Goal: Task Accomplishment & Management: Manage account settings

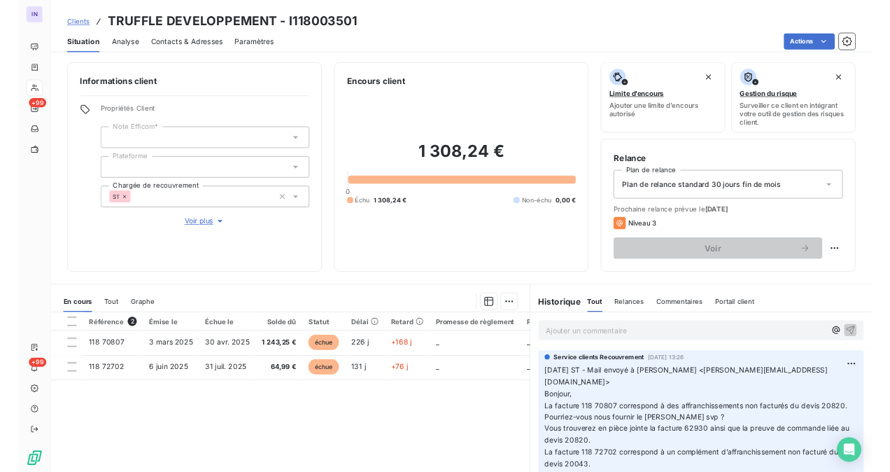
scroll to position [92, 0]
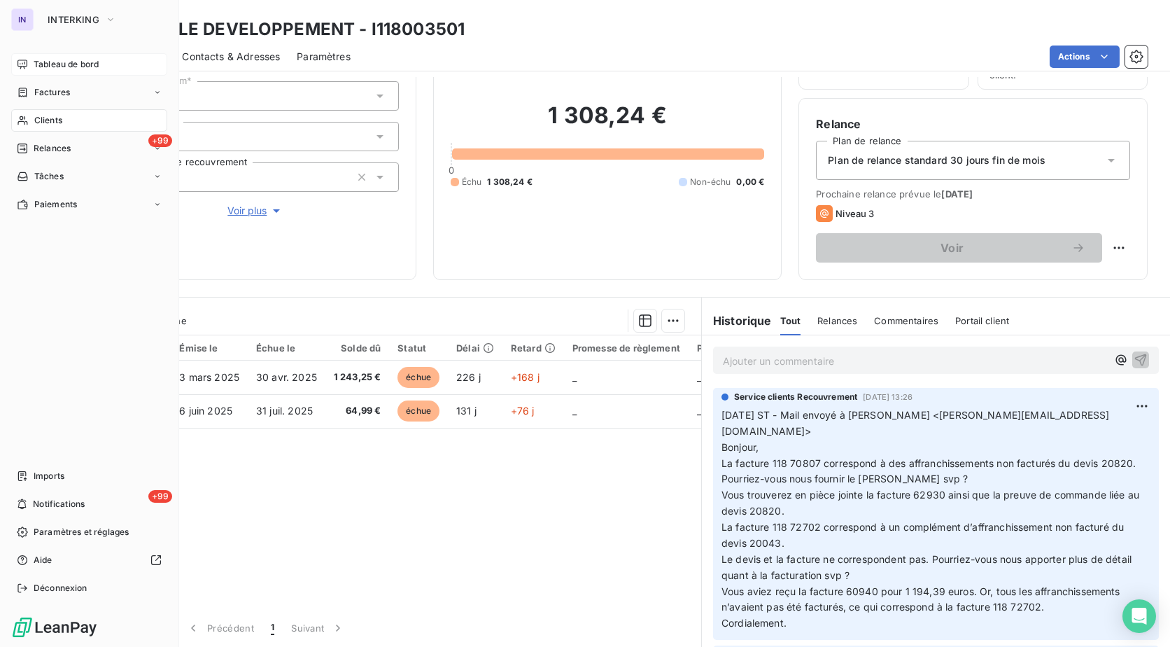
click at [59, 65] on span "Tableau de bord" at bounding box center [66, 64] width 65 height 13
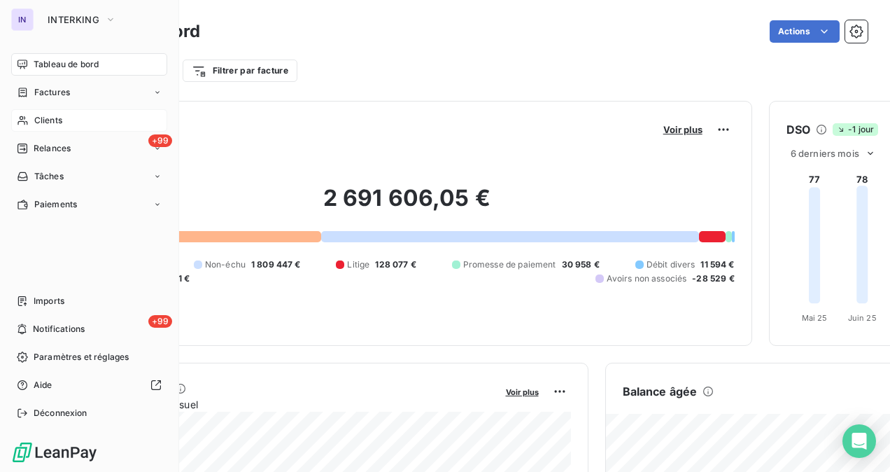
click at [45, 118] on span "Clients" at bounding box center [48, 120] width 28 height 13
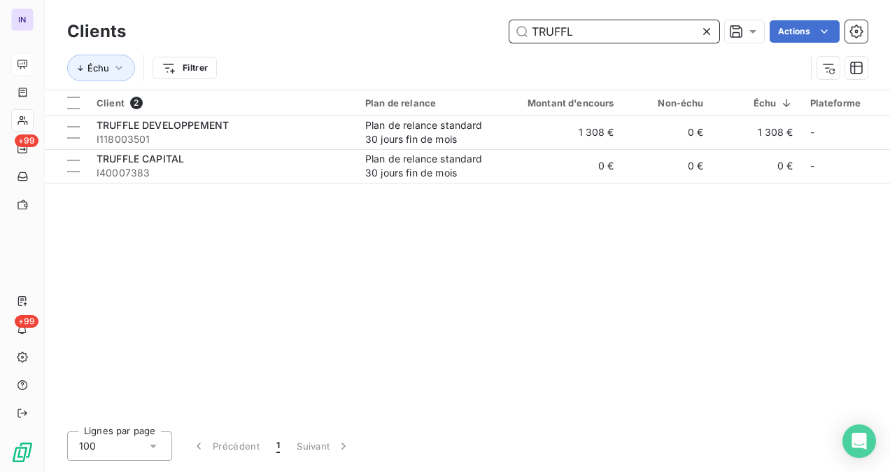
drag, startPoint x: 592, startPoint y: 25, endPoint x: 464, endPoint y: 34, distance: 128.4
click at [471, 32] on div "TRUFFL Actions" at bounding box center [505, 31] width 725 height 22
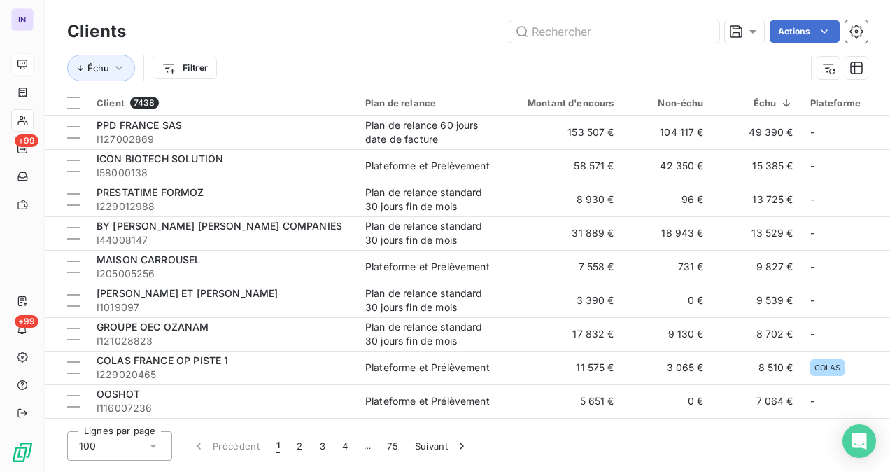
click at [199, 63] on html "IN +99 +99 Clients Actions Échu Filtrer Client 7438 Plan de relance Montant d'e…" at bounding box center [445, 236] width 890 height 472
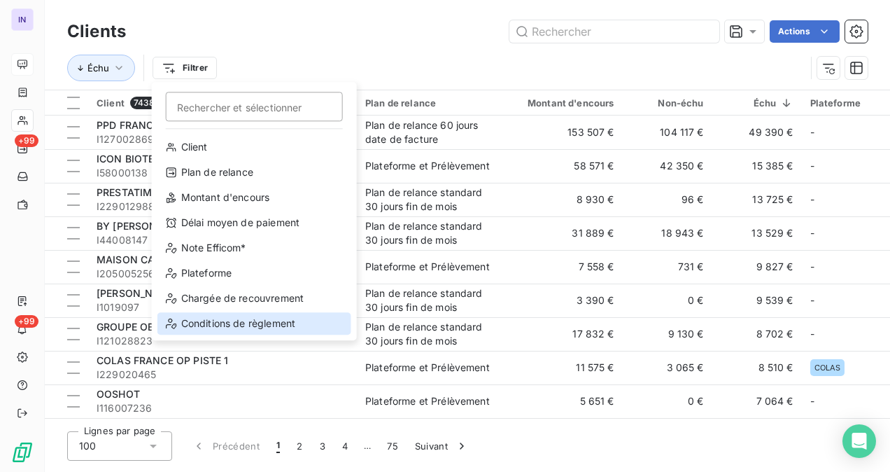
click at [223, 326] on div "Conditions de règlement" at bounding box center [254, 323] width 194 height 22
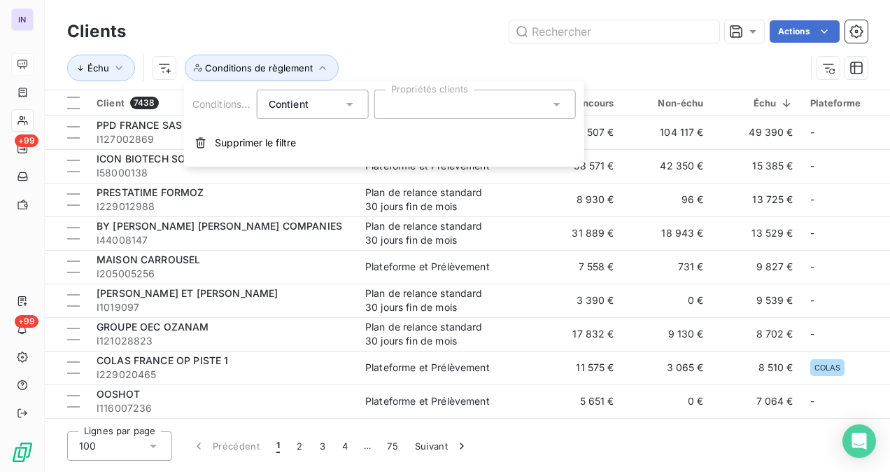
click at [250, 146] on span "Supprimer le filtre" at bounding box center [255, 143] width 81 height 14
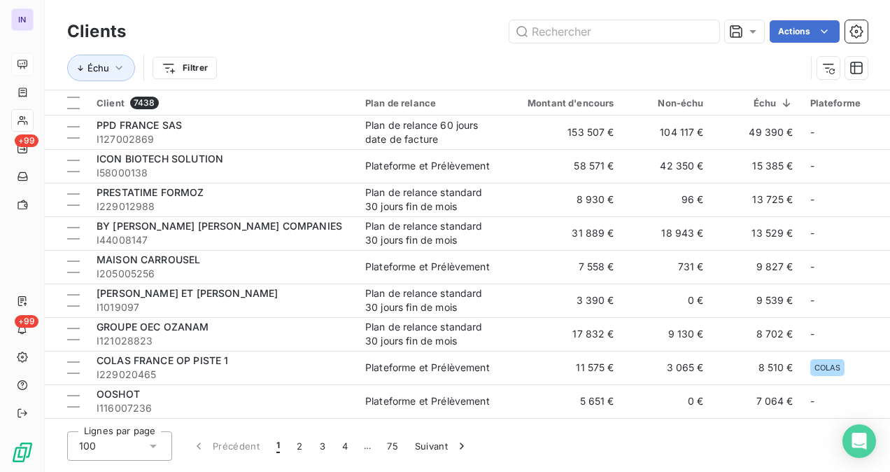
click at [195, 70] on html "IN +99 +99 Clients Actions Échu Filtrer Client 7438 Plan de relance Montant d'e…" at bounding box center [445, 236] width 890 height 472
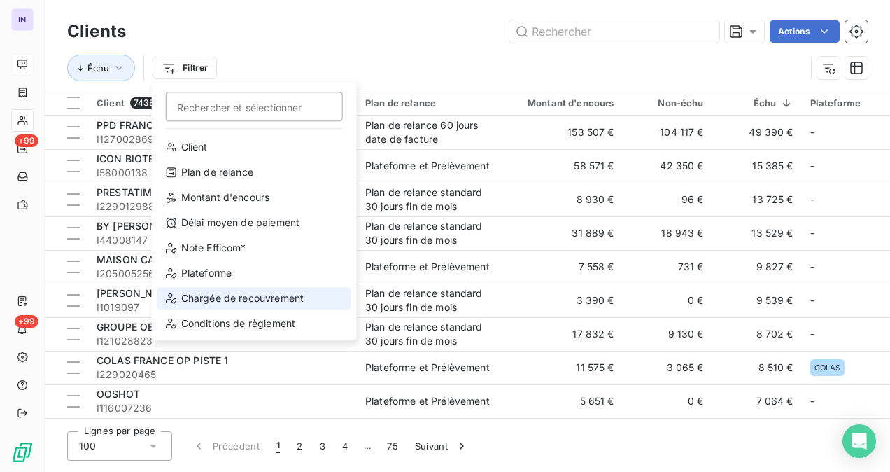
drag, startPoint x: 230, startPoint y: 312, endPoint x: 230, endPoint y: 301, distance: 11.2
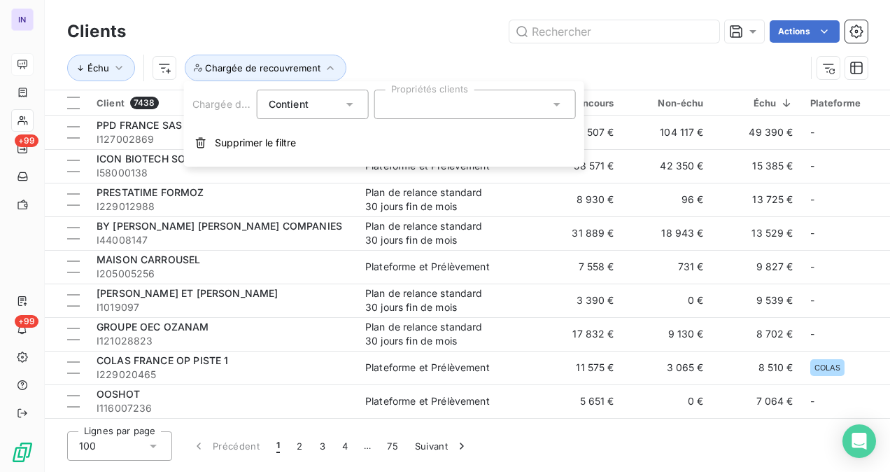
click at [419, 105] on div at bounding box center [475, 104] width 202 height 29
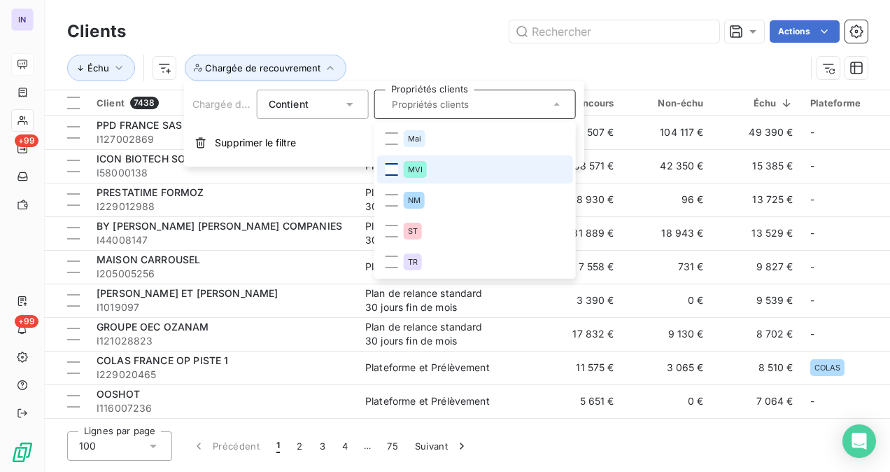
click at [386, 171] on div at bounding box center [392, 169] width 13 height 13
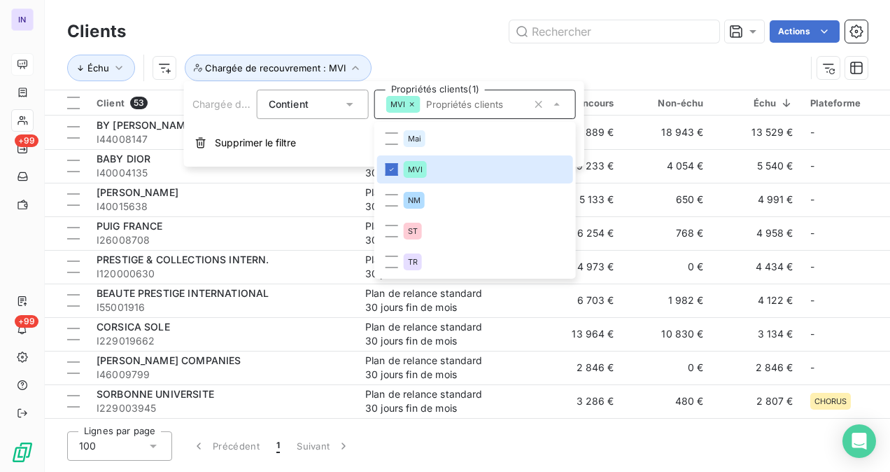
click at [473, 42] on div "Actions" at bounding box center [505, 31] width 725 height 22
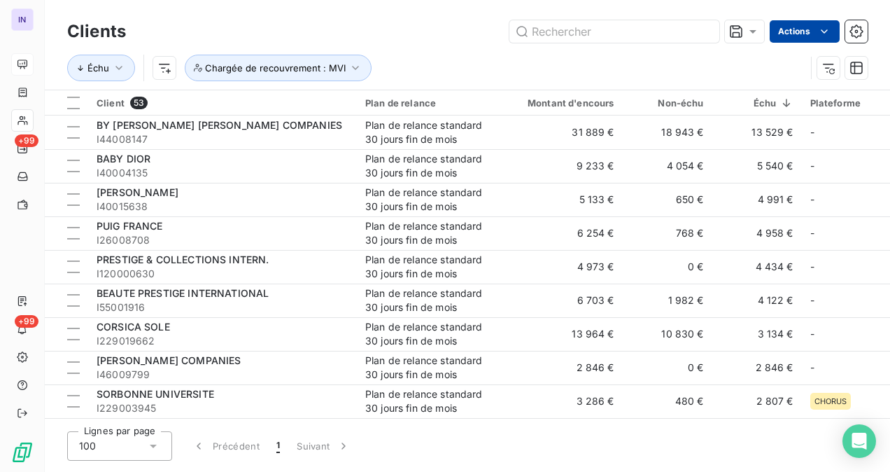
click at [801, 29] on html "IN +99 +99 Clients Actions Échu Chargée de recouvrement : MVI Client 53 Plan de…" at bounding box center [445, 236] width 890 height 472
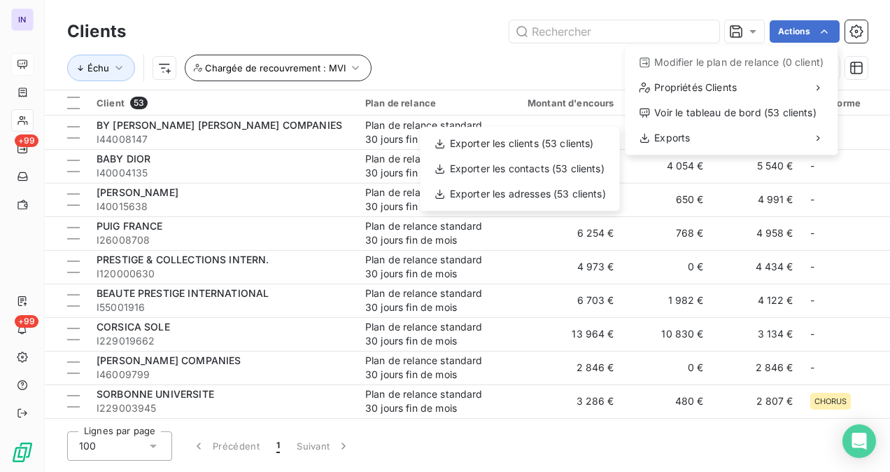
click at [355, 68] on html "IN +99 +99 Clients Actions Modifier le plan de relance (0 client) Propriétés Cl…" at bounding box center [445, 236] width 890 height 472
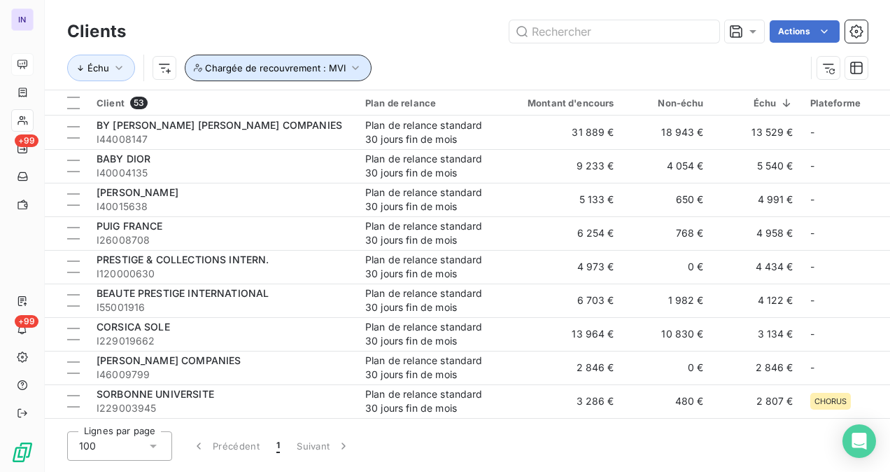
click at [259, 69] on span "Chargée de recouvrement : MVI" at bounding box center [275, 67] width 141 height 11
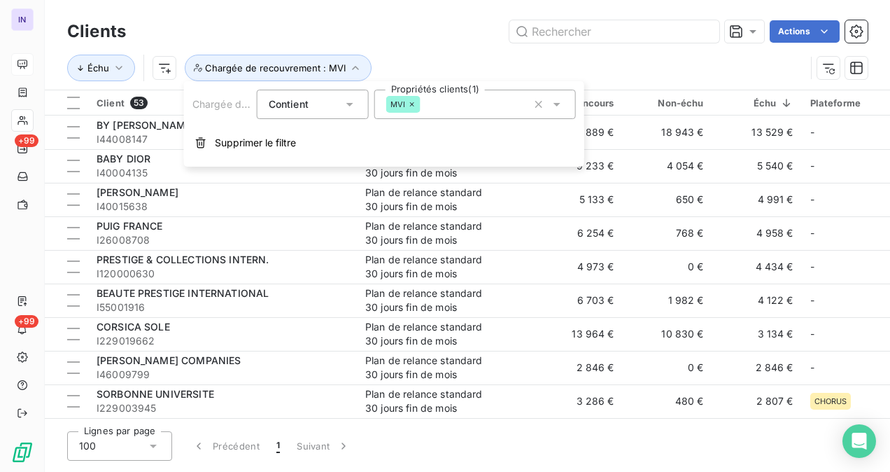
drag, startPoint x: 264, startPoint y: 144, endPoint x: 122, endPoint y: 106, distance: 146.4
click at [262, 145] on span "Supprimer le filtre" at bounding box center [255, 143] width 81 height 14
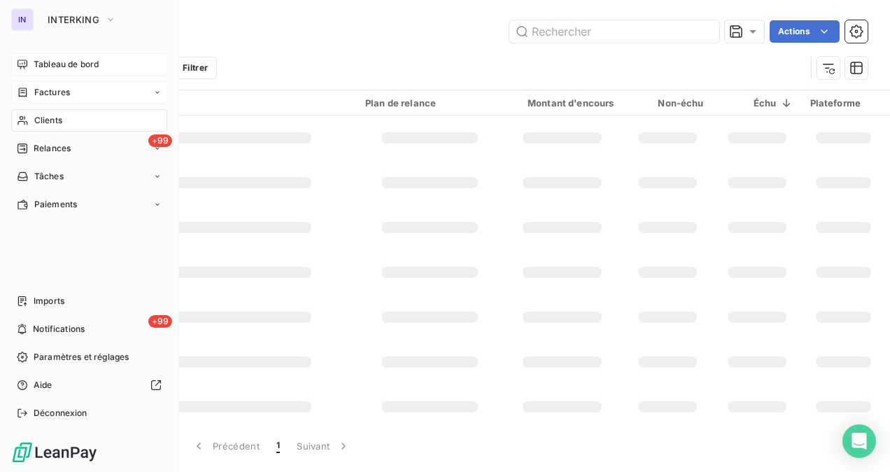
click at [48, 90] on span "Factures" at bounding box center [52, 92] width 36 height 13
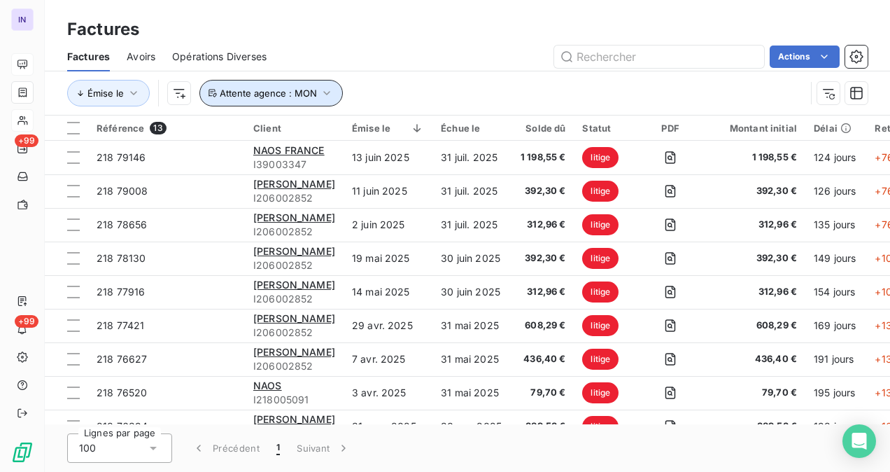
click at [300, 90] on span "Attente agence : MON" at bounding box center [268, 92] width 97 height 11
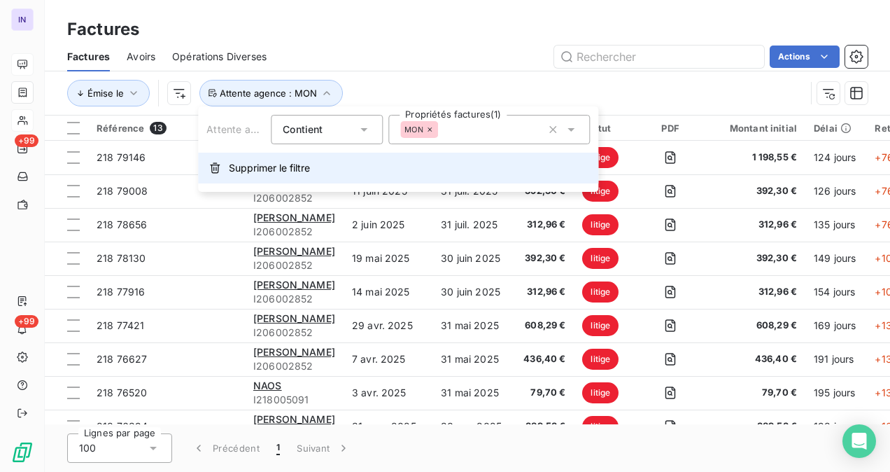
click at [276, 162] on span "Supprimer le filtre" at bounding box center [269, 168] width 81 height 14
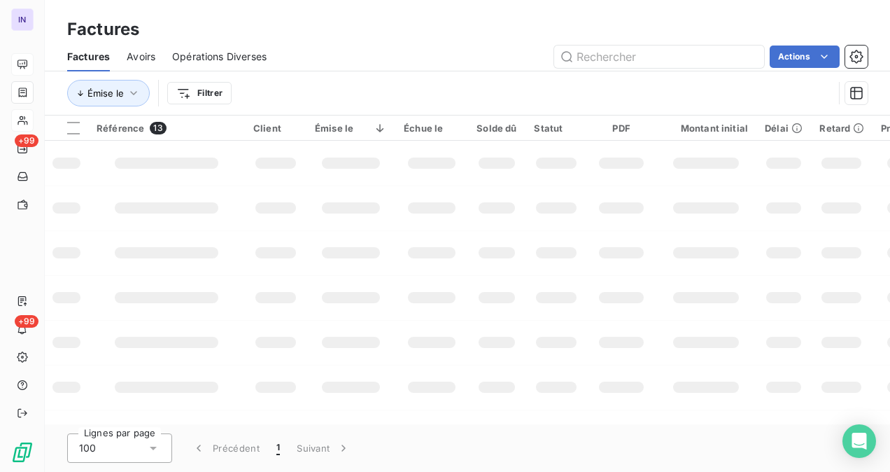
click at [209, 90] on html "IN +99 +99 Factures Factures Avoirs Opérations Diverses Actions Émise le Filtre…" at bounding box center [445, 236] width 890 height 472
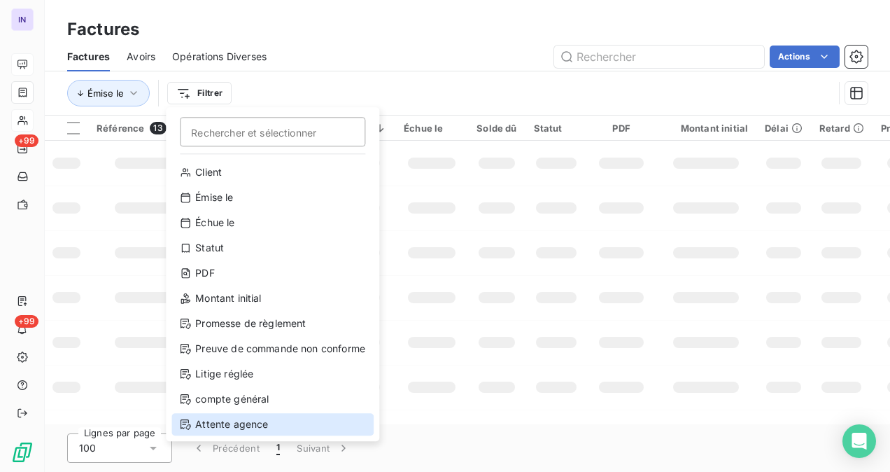
click at [227, 430] on div "Attente agence" at bounding box center [272, 424] width 202 height 22
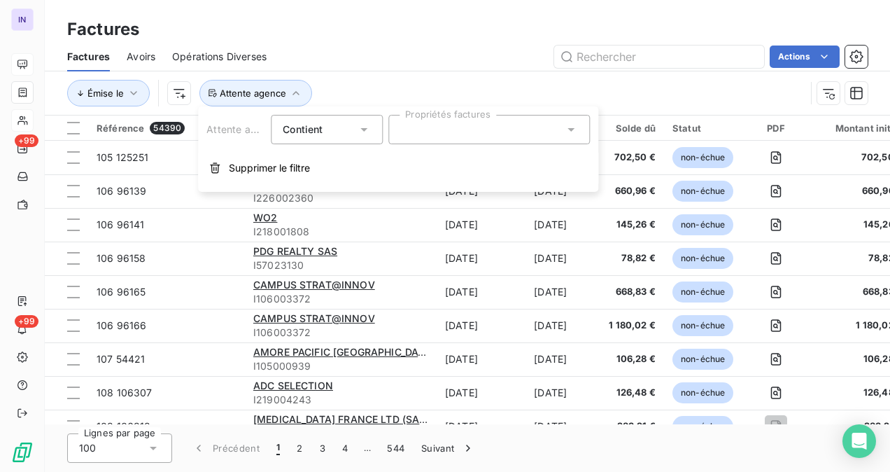
click at [496, 41] on div "Factures" at bounding box center [468, 29] width 846 height 25
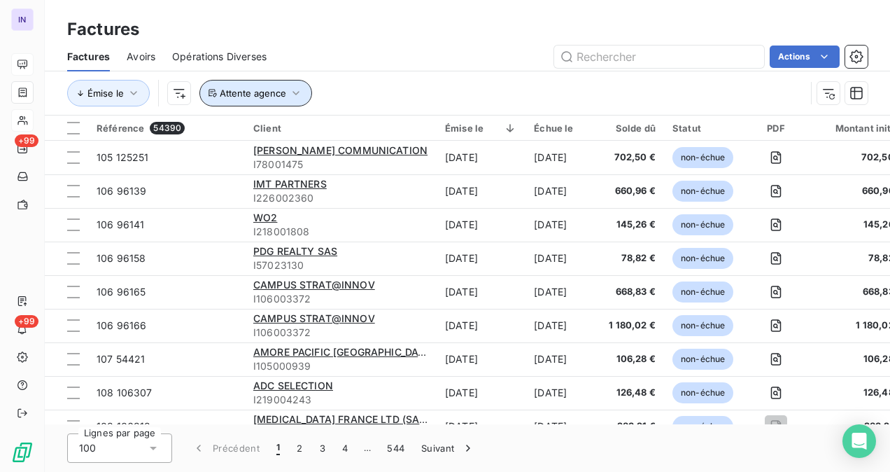
click at [264, 97] on span "Attente agence" at bounding box center [253, 92] width 66 height 11
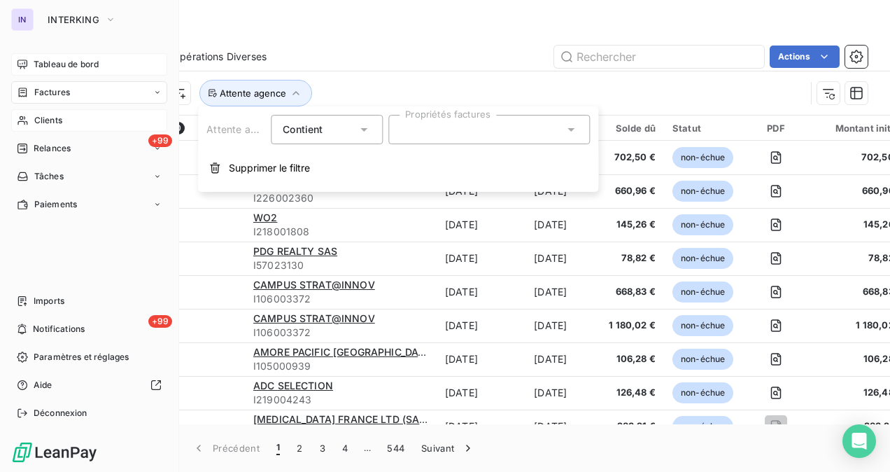
click at [48, 118] on span "Clients" at bounding box center [48, 120] width 28 height 13
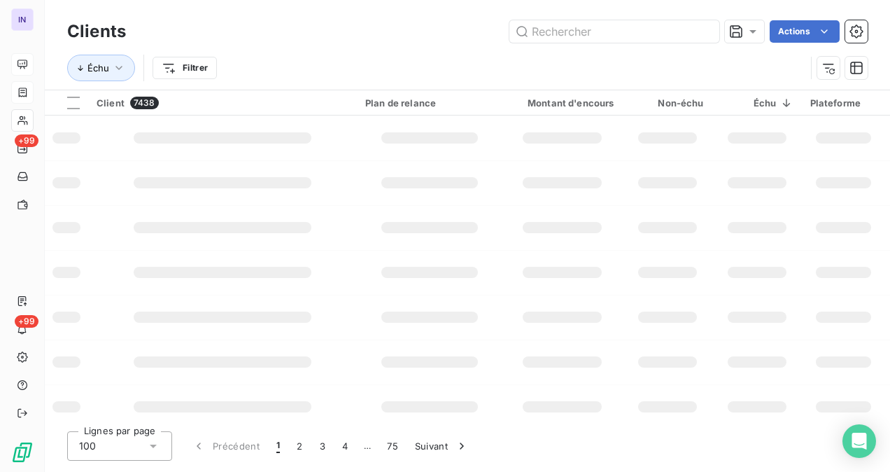
click at [203, 69] on html "IN +99 +99 Clients Actions Échu Filtrer Client 7438 Plan de relance Montant d'e…" at bounding box center [445, 236] width 890 height 472
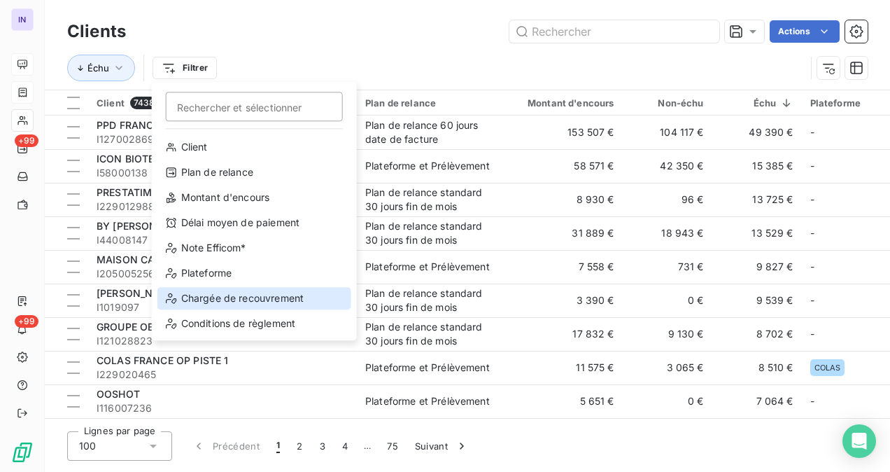
click at [232, 303] on div "Chargée de recouvrement" at bounding box center [254, 298] width 194 height 22
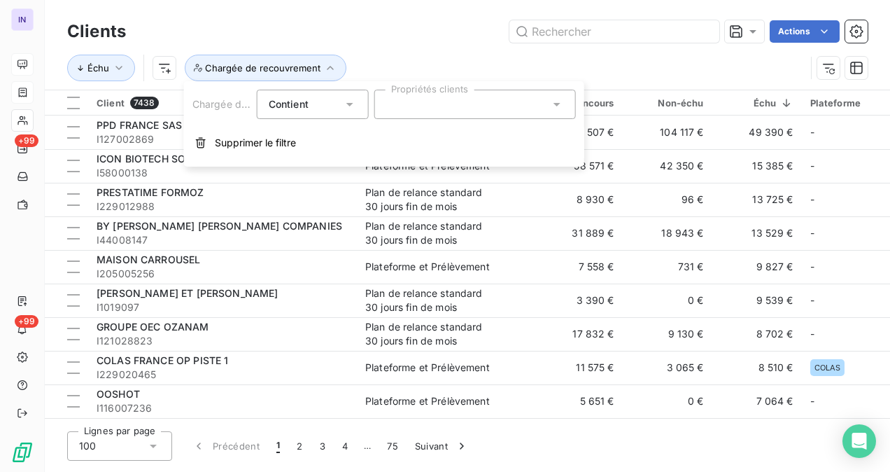
click at [399, 112] on div at bounding box center [475, 104] width 202 height 29
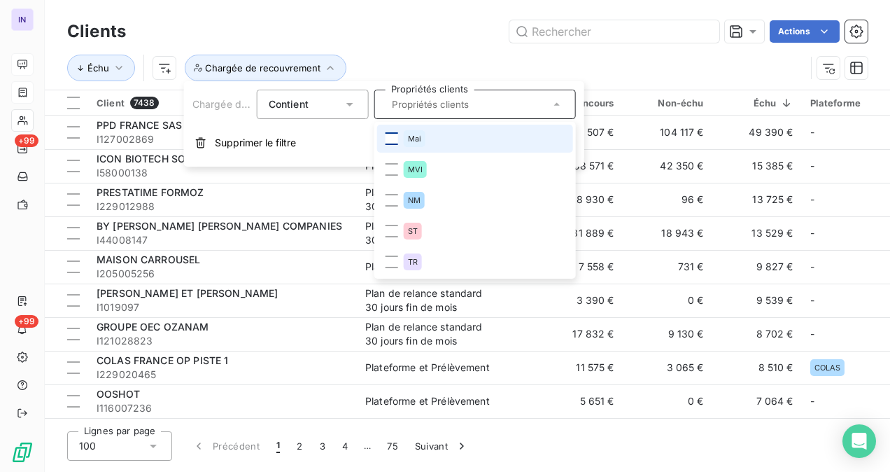
click at [393, 137] on div at bounding box center [392, 138] width 13 height 13
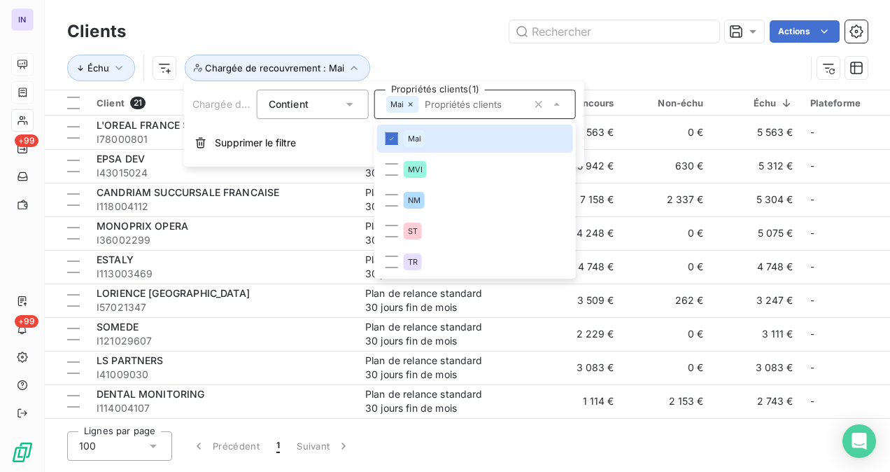
click at [461, 35] on div "Actions" at bounding box center [505, 31] width 725 height 22
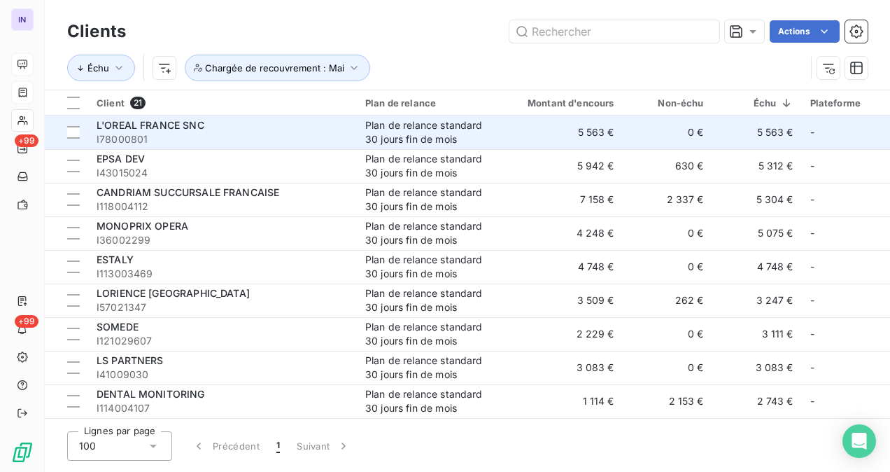
click at [290, 132] on span "I78000801" at bounding box center [223, 139] width 252 height 14
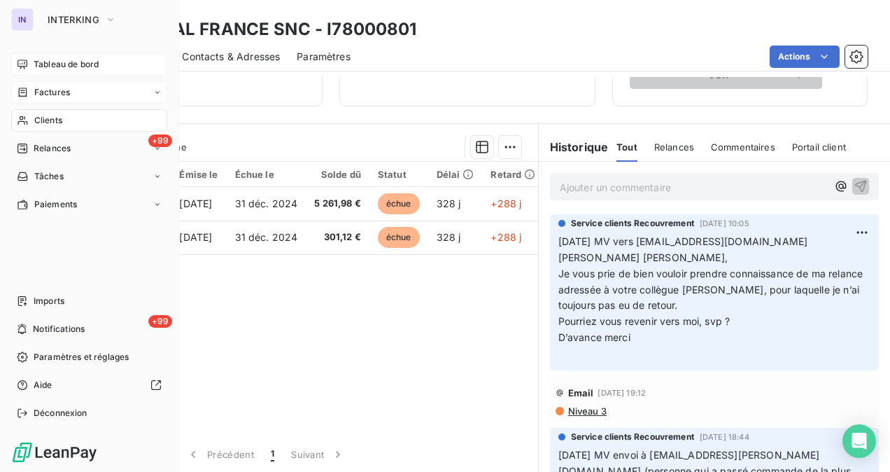
click at [92, 66] on span "Tableau de bord" at bounding box center [66, 64] width 65 height 13
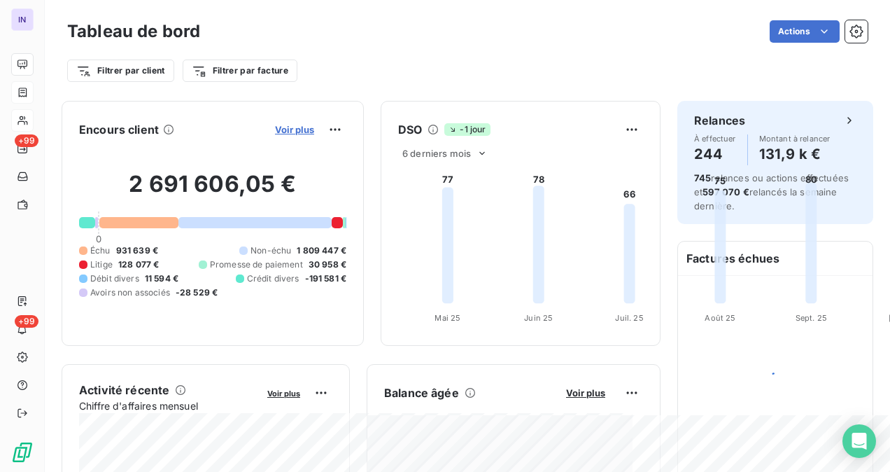
click at [314, 127] on span "Voir plus" at bounding box center [294, 129] width 39 height 11
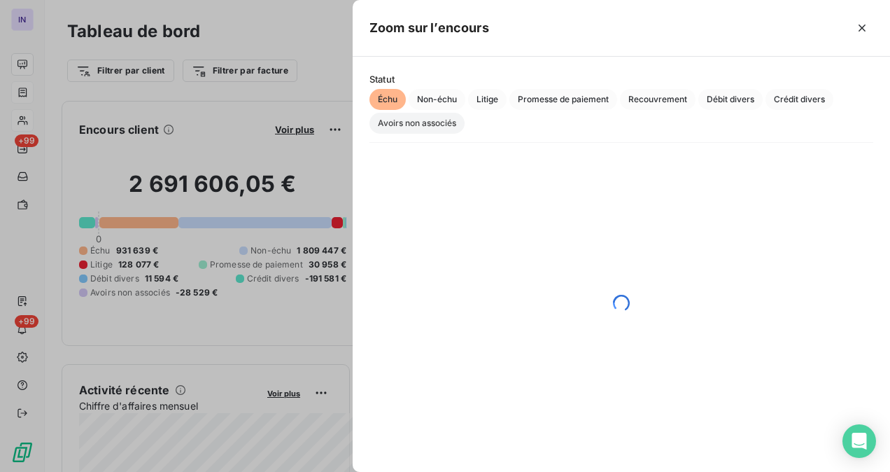
click at [438, 120] on span "Avoirs non associés" at bounding box center [417, 123] width 95 height 21
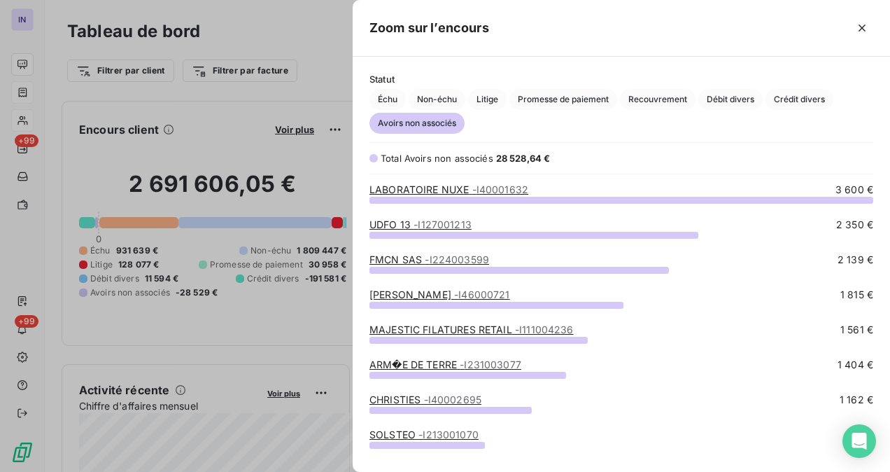
scroll to position [262, 526]
click at [795, 92] on span "Crédit divers" at bounding box center [800, 99] width 68 height 21
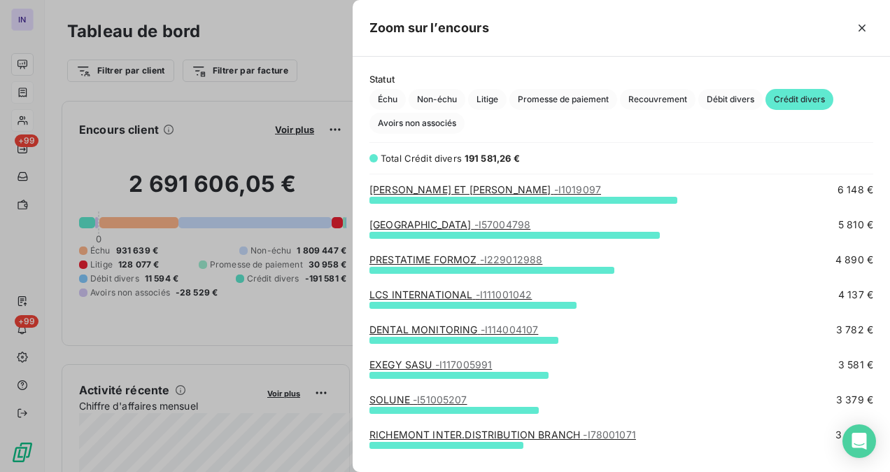
scroll to position [210, 0]
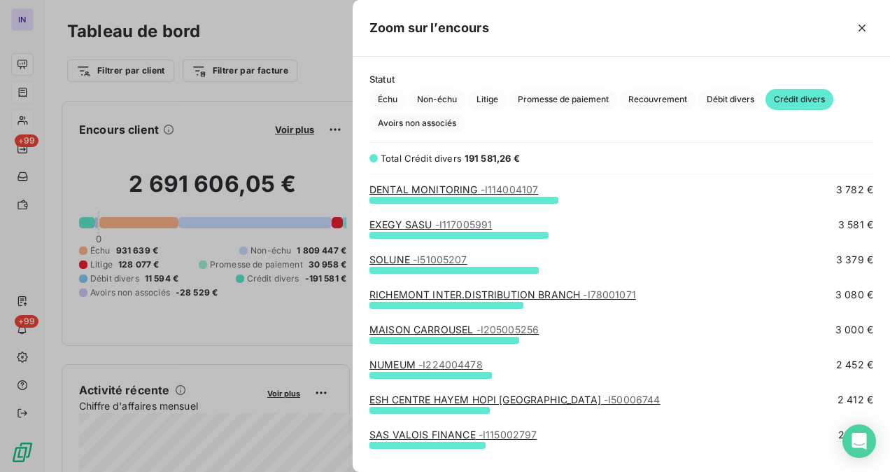
click at [418, 362] on link "NUMEUM - I224004478" at bounding box center [426, 364] width 113 height 12
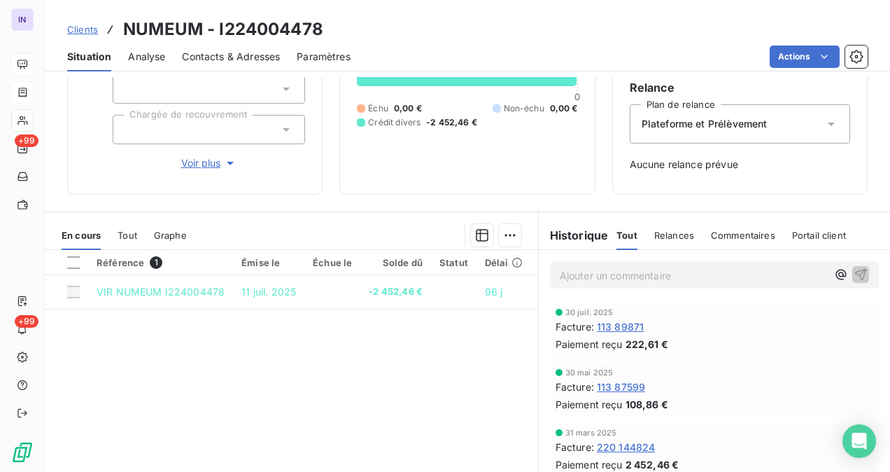
scroll to position [70, 0]
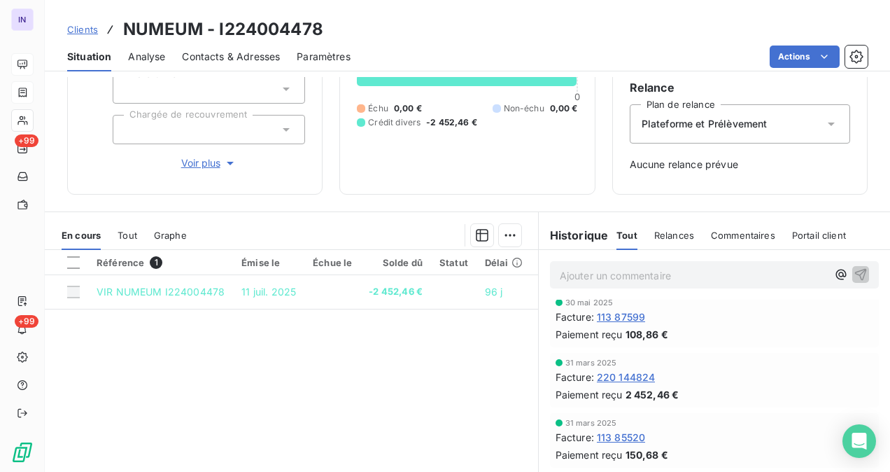
click at [619, 375] on span "220 144824" at bounding box center [626, 377] width 59 height 15
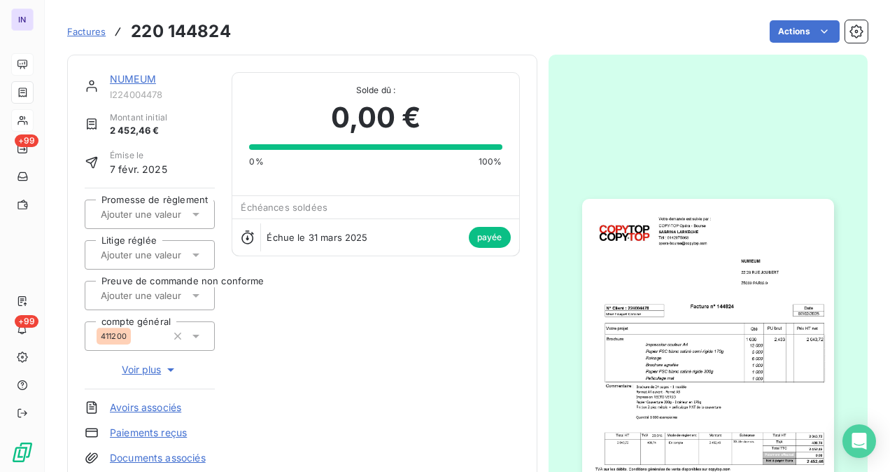
click at [132, 81] on link "NUMEUM" at bounding box center [133, 79] width 46 height 12
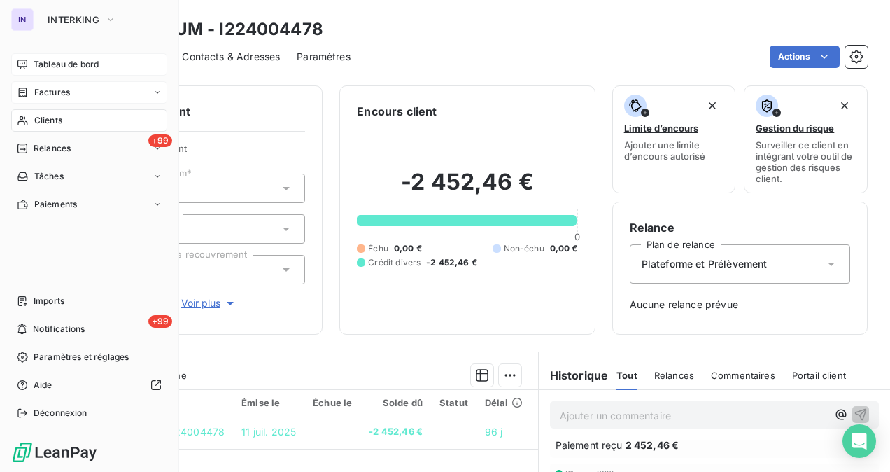
click at [64, 69] on span "Tableau de bord" at bounding box center [66, 64] width 65 height 13
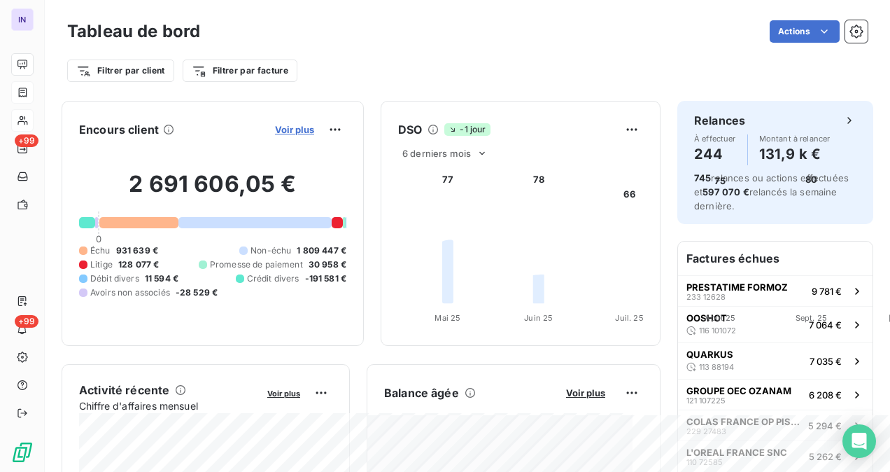
click at [314, 127] on span "Voir plus" at bounding box center [294, 129] width 39 height 11
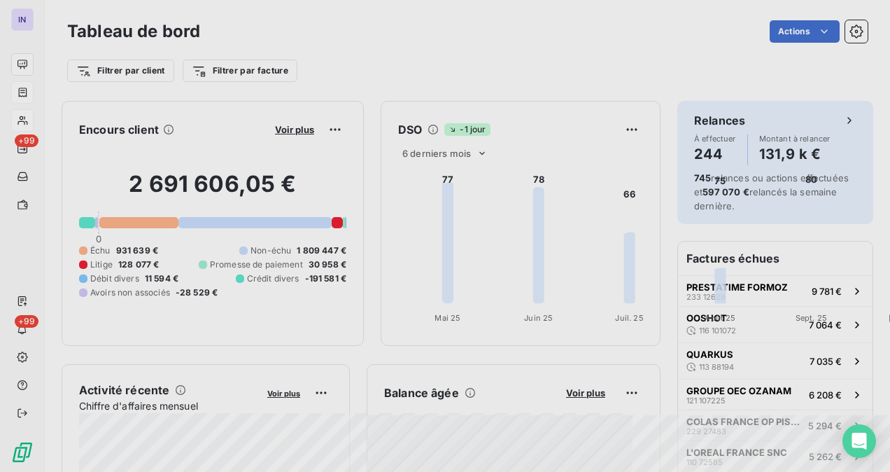
scroll to position [461, 526]
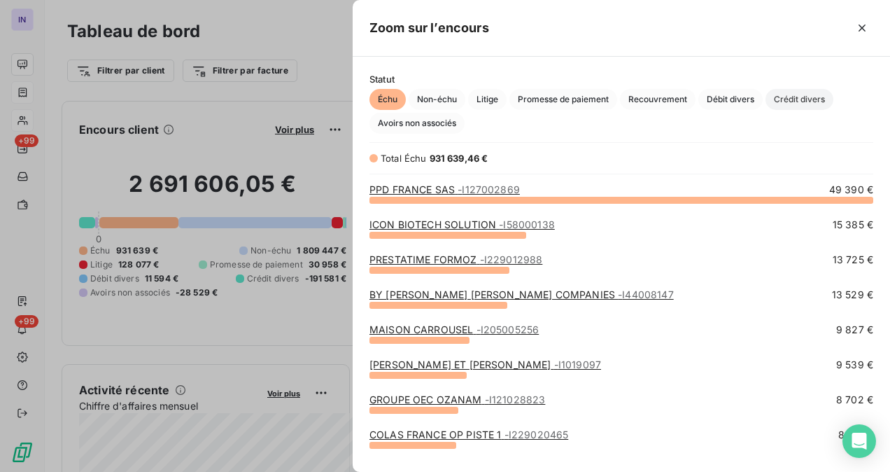
click at [792, 101] on span "Crédit divers" at bounding box center [800, 99] width 68 height 21
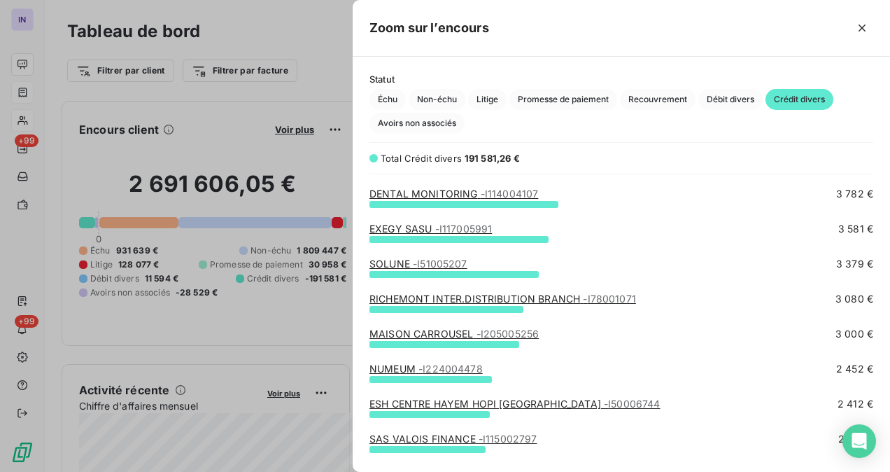
scroll to position [210, 0]
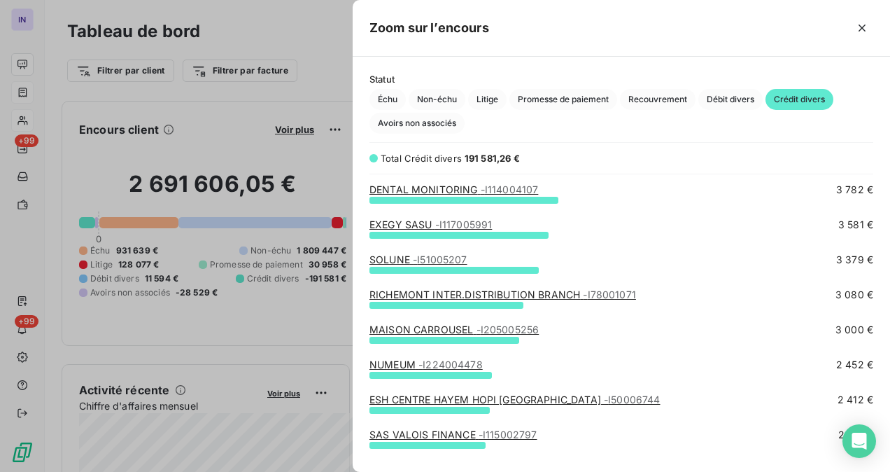
click at [417, 222] on link "EXEGY SASU - I117005991" at bounding box center [431, 224] width 122 height 12
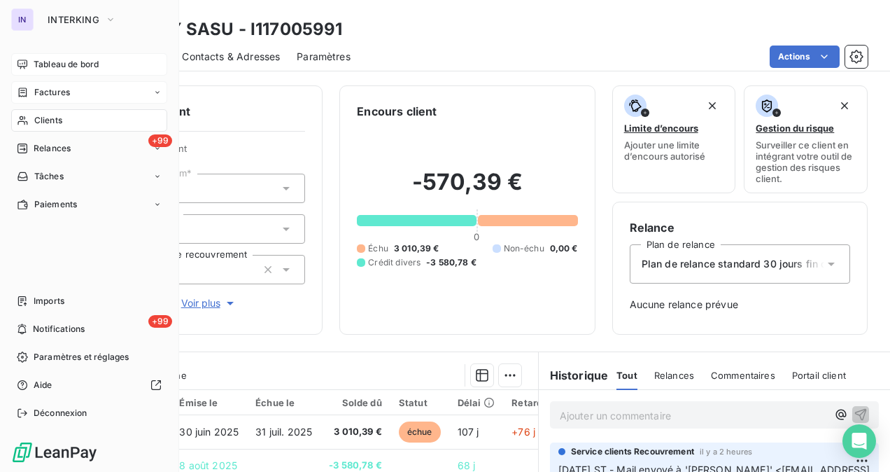
click at [49, 125] on span "Clients" at bounding box center [48, 120] width 28 height 13
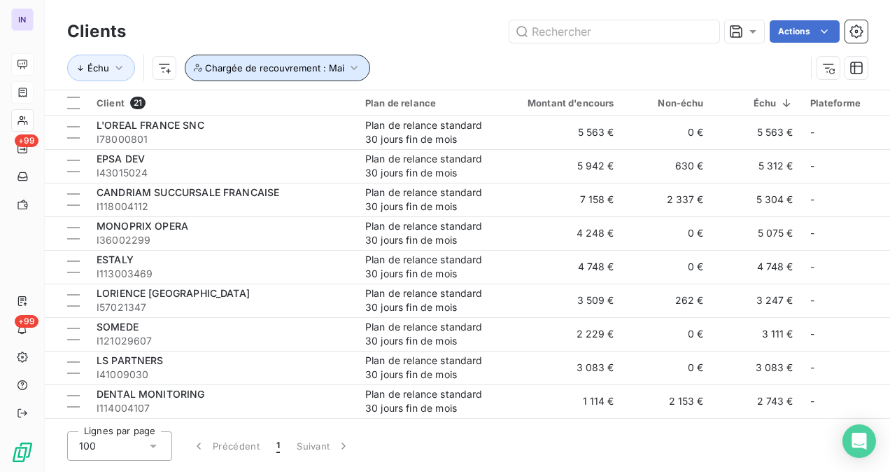
click at [246, 62] on span "Chargée de recouvrement : Mai" at bounding box center [274, 67] width 139 height 11
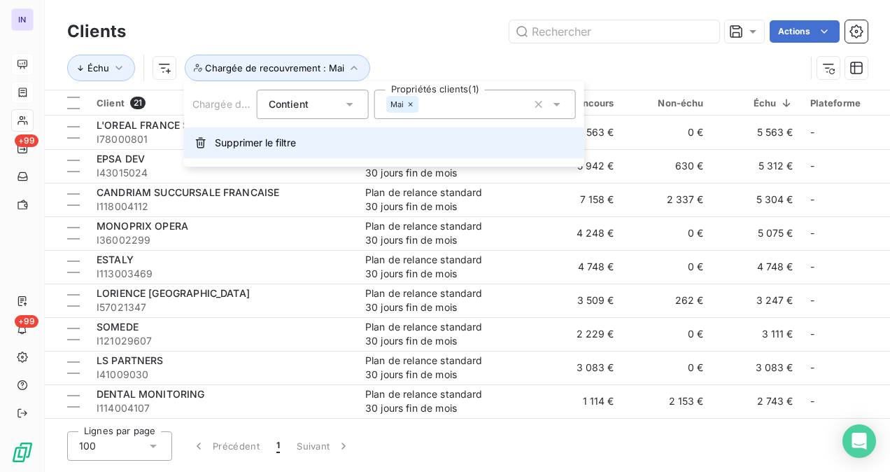
click at [232, 147] on span "Supprimer le filtre" at bounding box center [255, 143] width 81 height 14
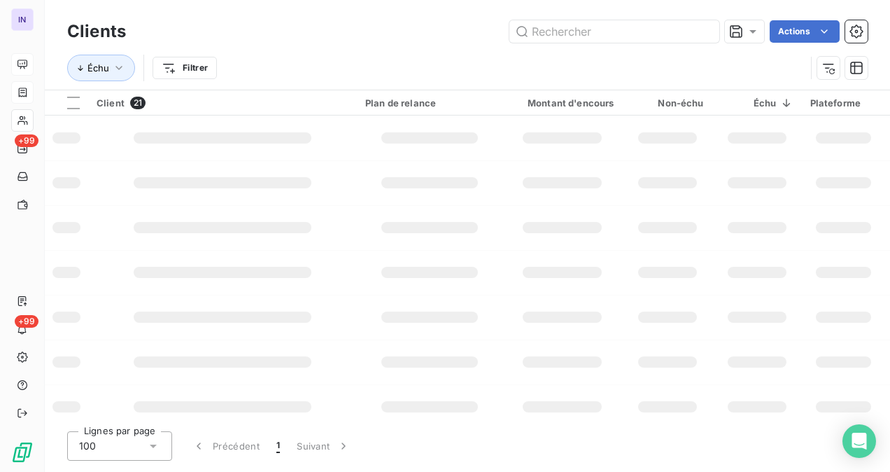
click at [197, 66] on html "IN +99 +99 Clients Actions Échu Filtrer Client 21 Plan de relance Montant d'enc…" at bounding box center [445, 236] width 890 height 472
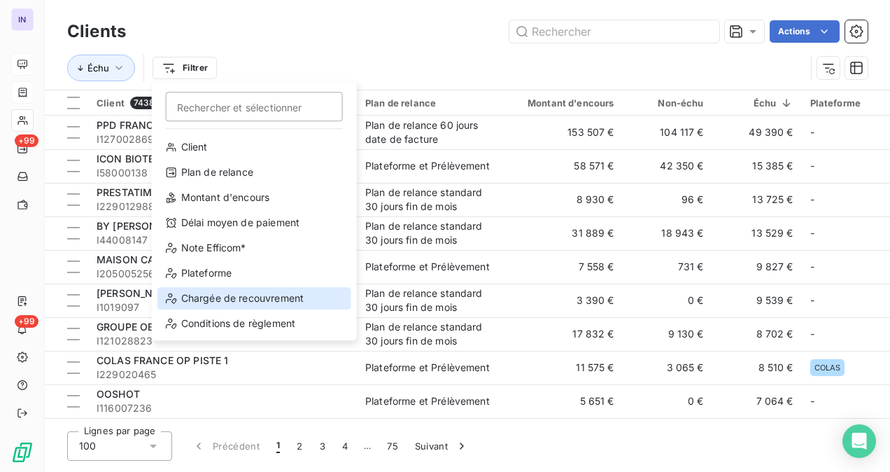
click at [237, 291] on div "Chargée de recouvrement" at bounding box center [254, 298] width 194 height 22
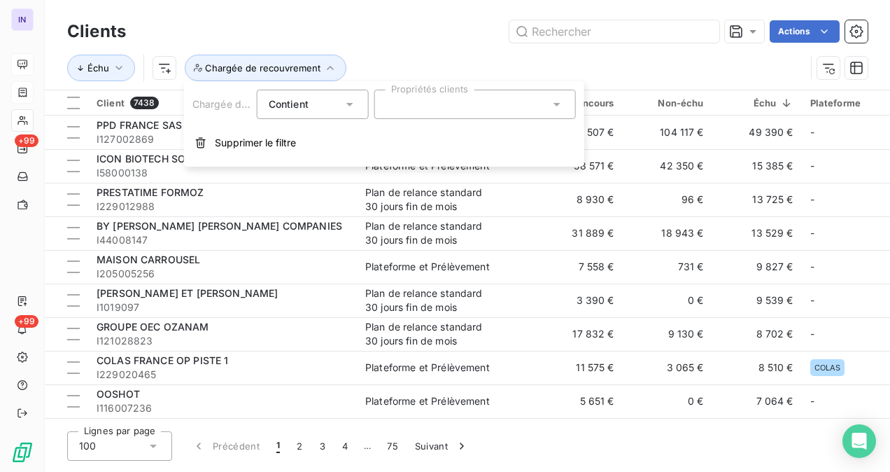
drag, startPoint x: 423, startPoint y: 108, endPoint x: 413, endPoint y: 120, distance: 16.4
click at [423, 108] on div at bounding box center [475, 104] width 202 height 29
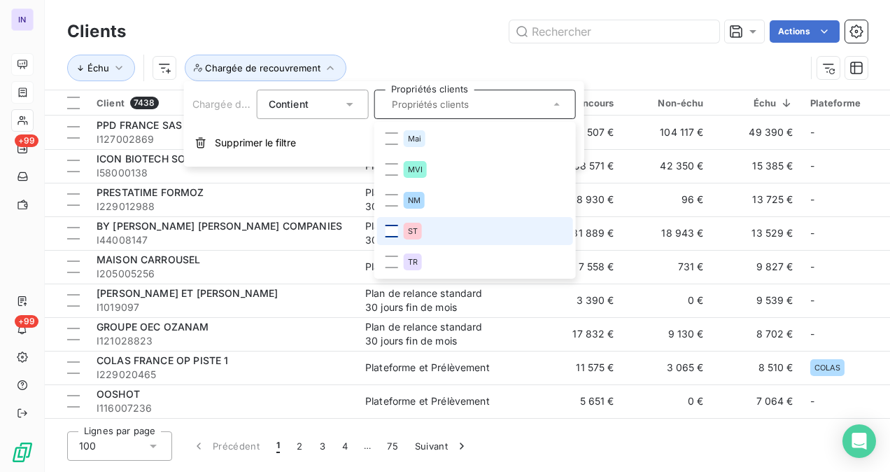
click at [393, 231] on div at bounding box center [392, 231] width 13 height 13
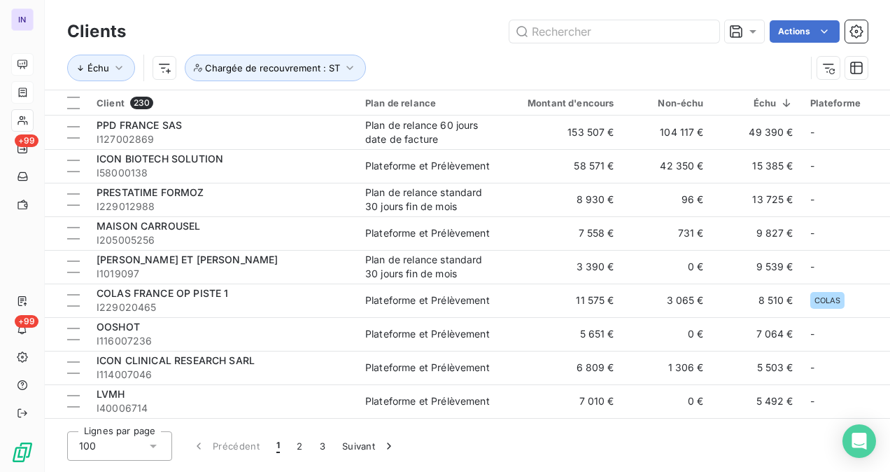
drag, startPoint x: 683, startPoint y: 69, endPoint x: 622, endPoint y: 63, distance: 61.2
click at [682, 69] on div "Échu Chargée de recouvrement : ST" at bounding box center [436, 68] width 738 height 27
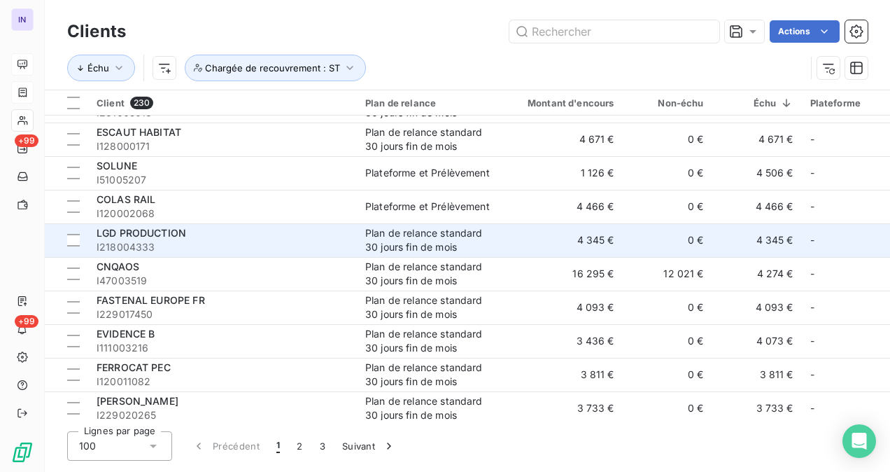
scroll to position [350, 0]
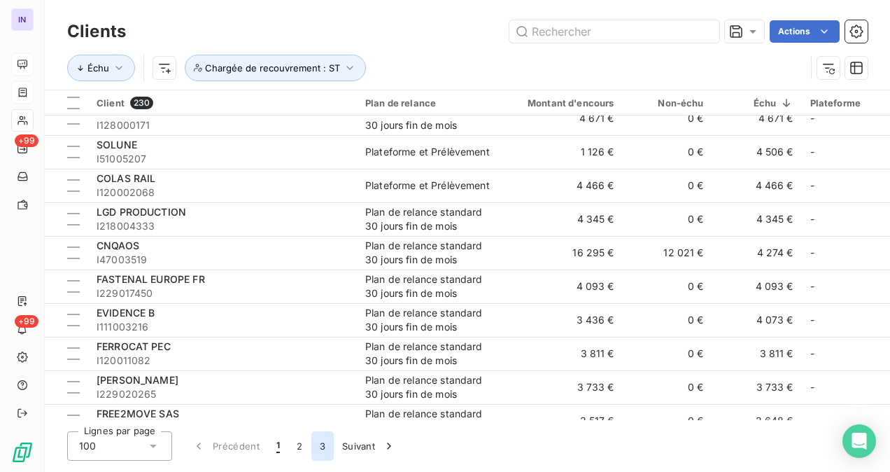
click at [329, 451] on button "3" at bounding box center [322, 445] width 22 height 29
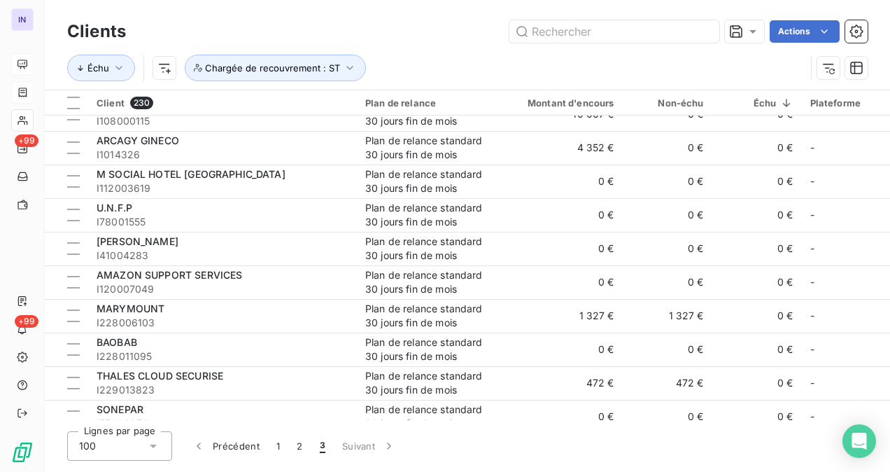
scroll to position [0, 0]
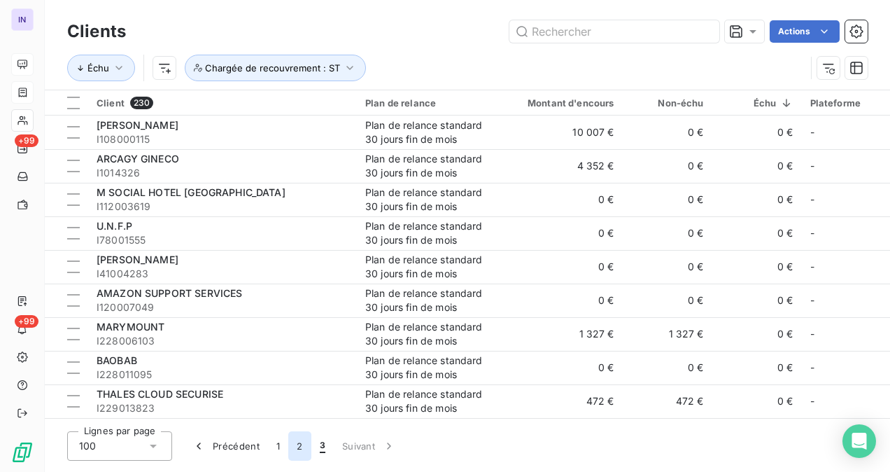
click at [301, 442] on button "2" at bounding box center [299, 445] width 22 height 29
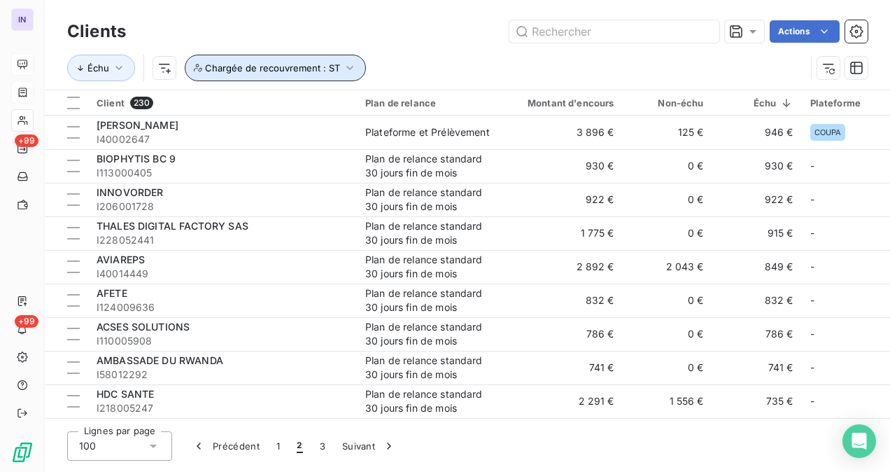
click at [291, 71] on span "Chargée de recouvrement : ST" at bounding box center [272, 67] width 135 height 11
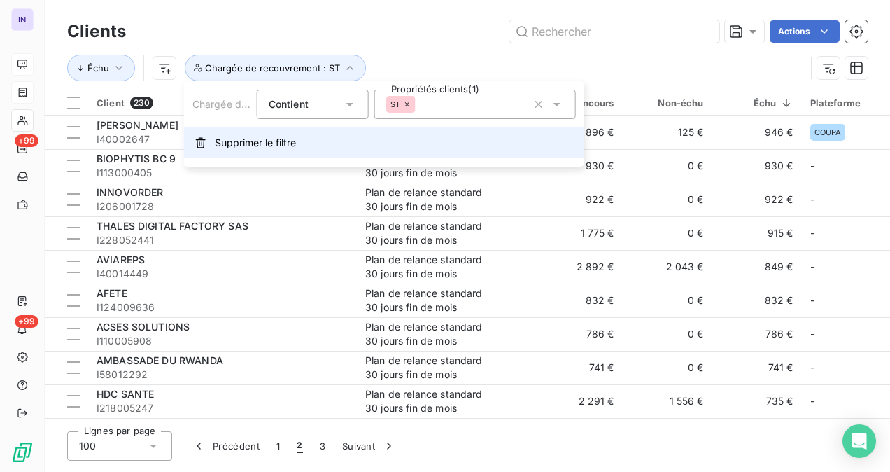
click at [244, 140] on span "Supprimer le filtre" at bounding box center [255, 143] width 81 height 14
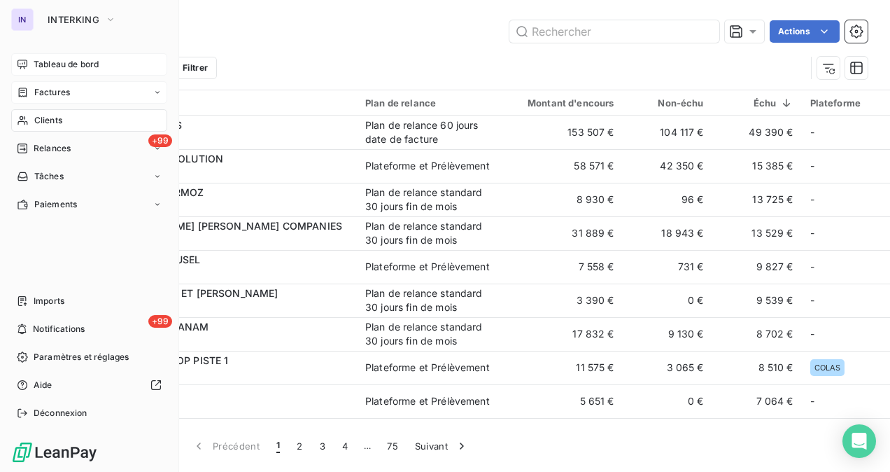
click at [42, 64] on span "Tableau de bord" at bounding box center [66, 64] width 65 height 13
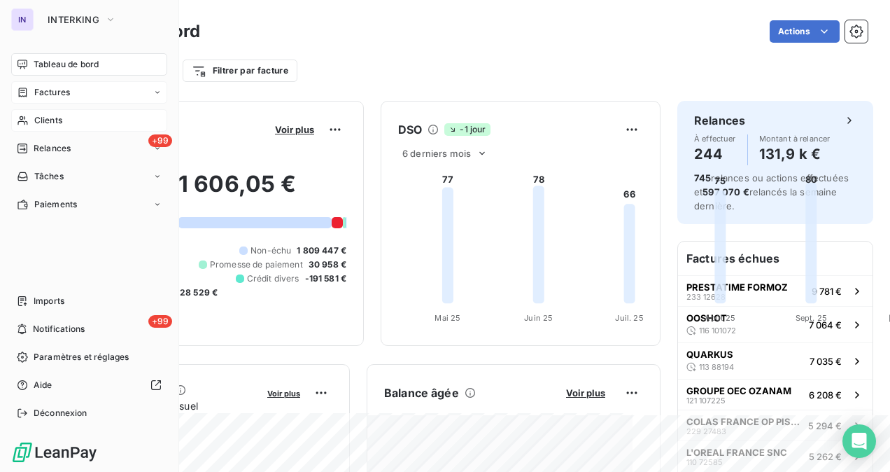
click at [57, 92] on span "Factures" at bounding box center [52, 92] width 36 height 13
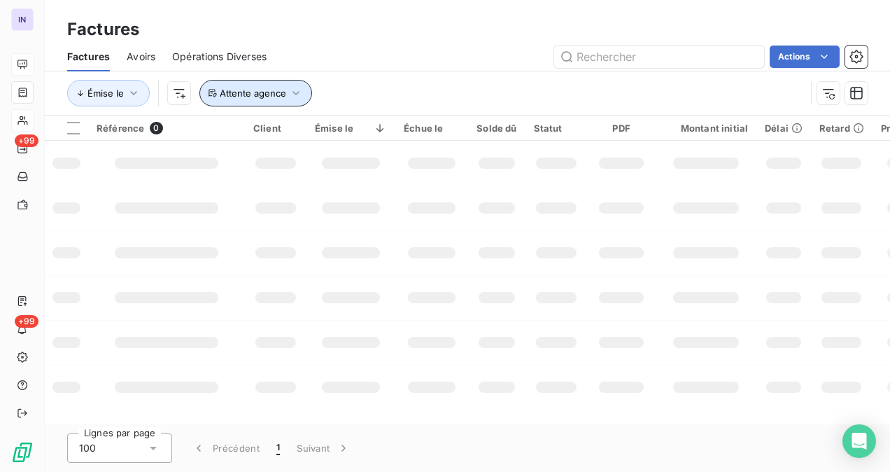
click at [248, 99] on button "Attente agence" at bounding box center [255, 93] width 113 height 27
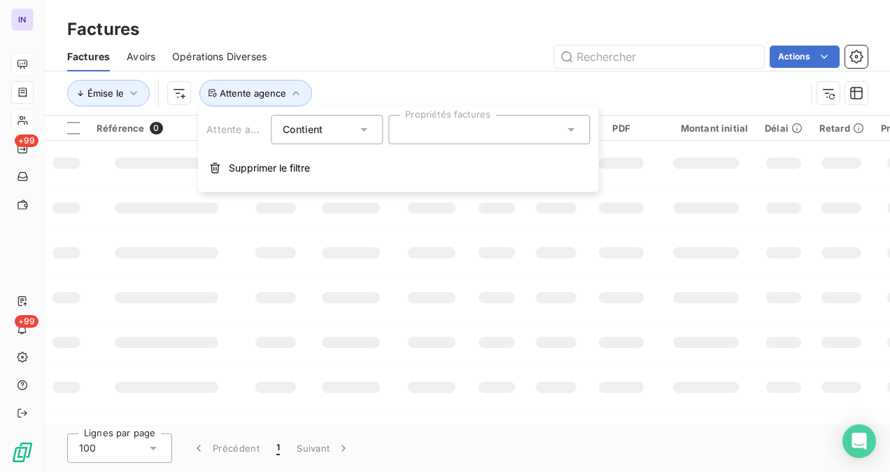
click at [431, 130] on div at bounding box center [489, 129] width 202 height 29
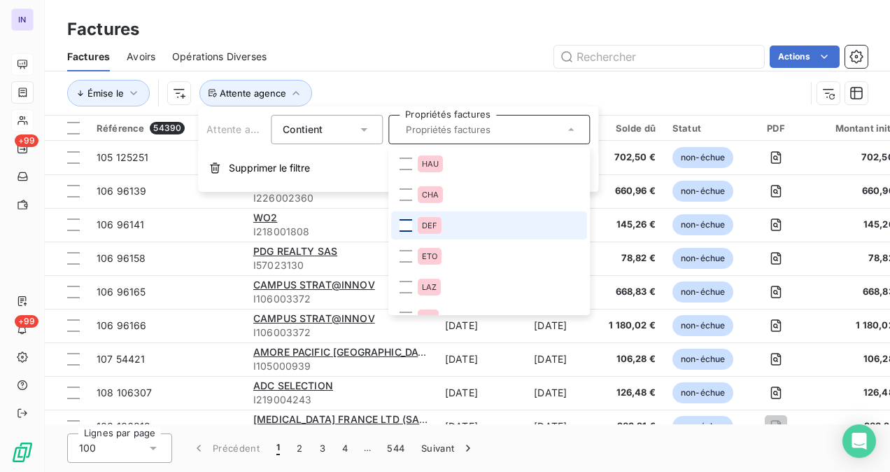
click at [408, 224] on div at bounding box center [406, 225] width 13 height 13
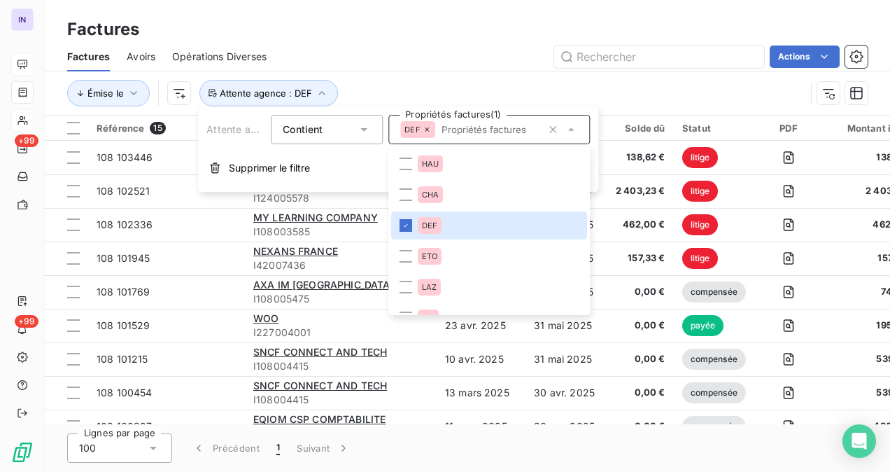
click at [414, 62] on div "Actions" at bounding box center [575, 56] width 584 height 22
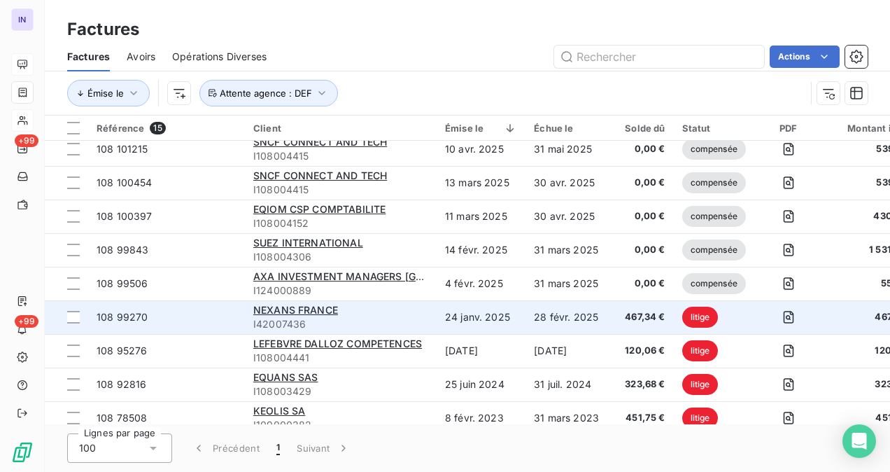
scroll to position [226, 0]
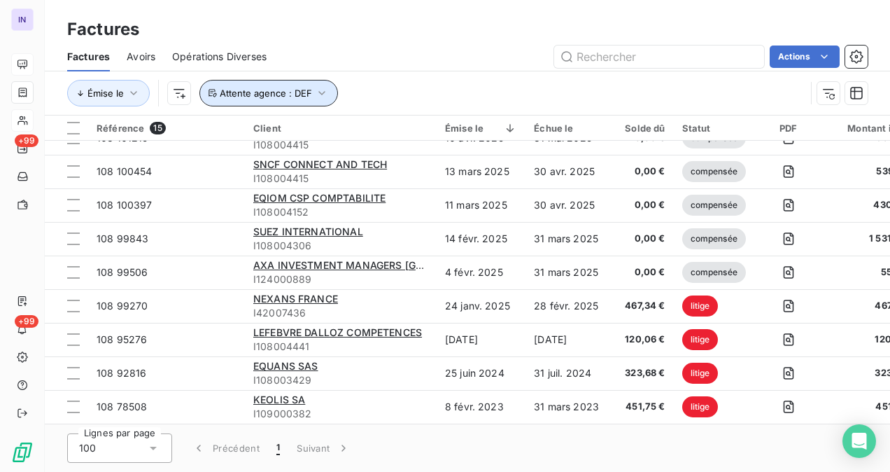
click at [283, 96] on span "Attente agence : DEF" at bounding box center [266, 92] width 92 height 11
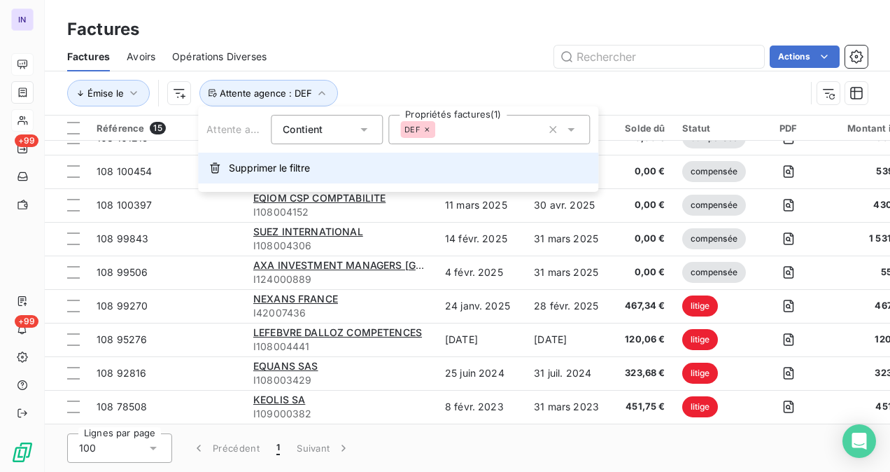
click at [281, 169] on span "Supprimer le filtre" at bounding box center [269, 168] width 81 height 14
